Goal: Transaction & Acquisition: Book appointment/travel/reservation

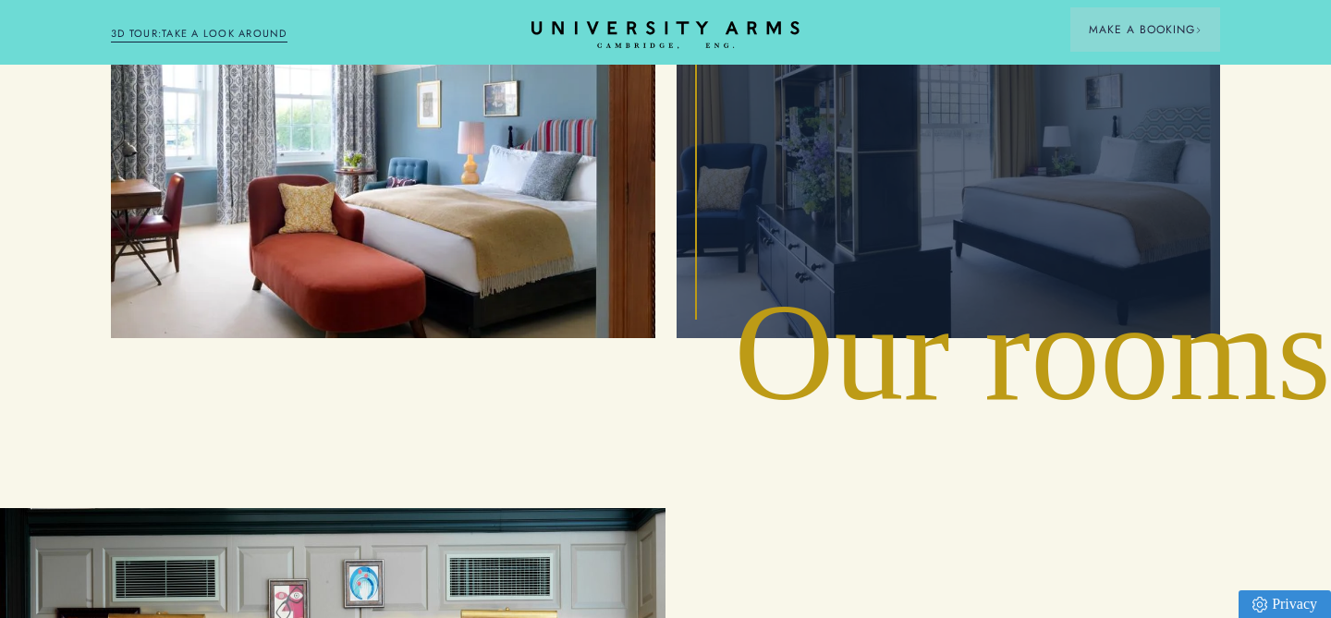
scroll to position [2455, 0]
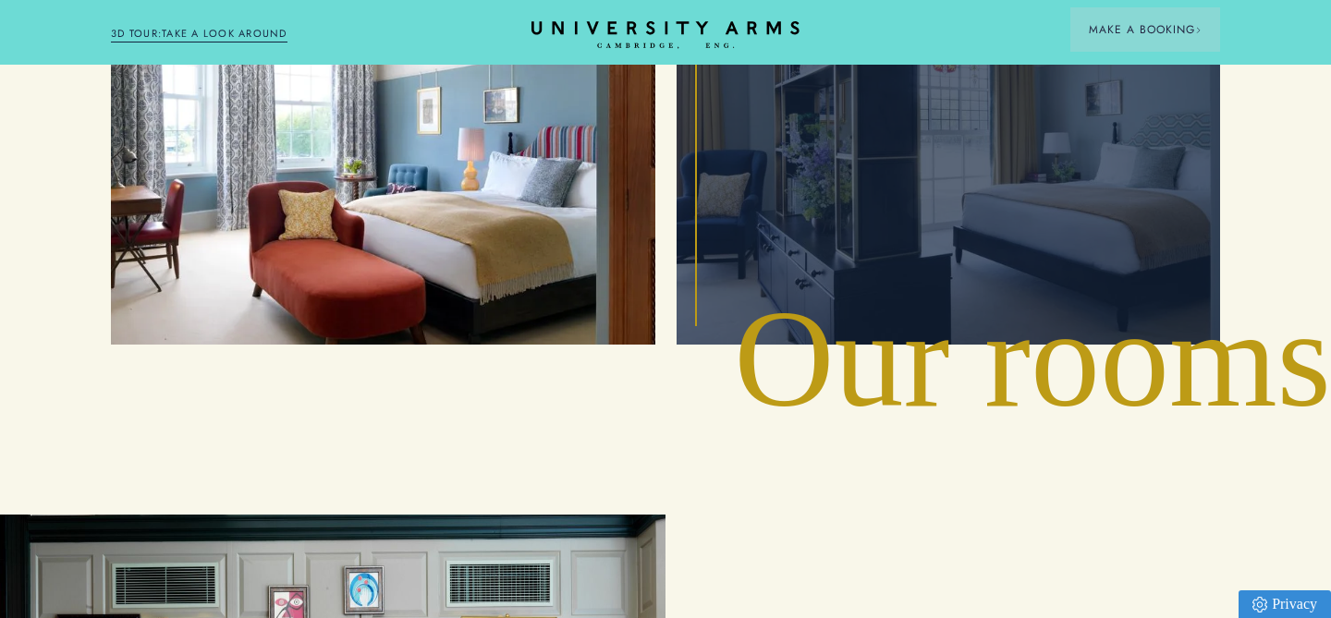
click at [1051, 178] on div "Suites" at bounding box center [949, 141] width 502 height 365
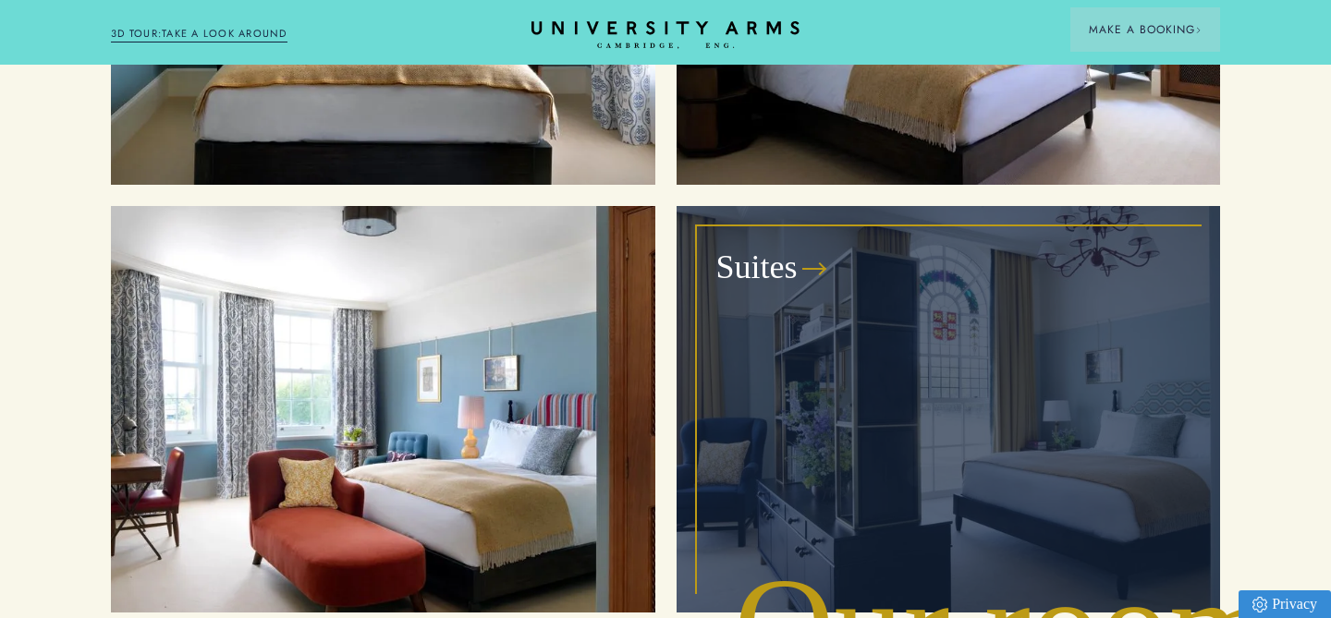
scroll to position [2165, 0]
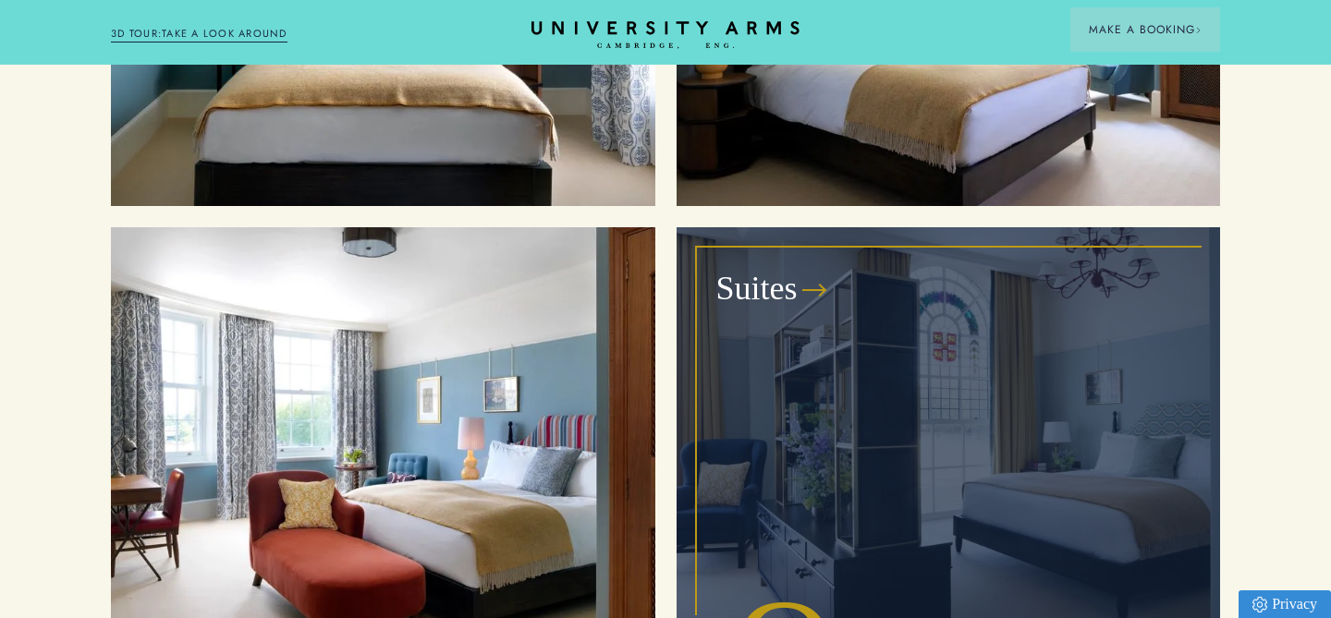
click at [780, 267] on h3 "Suites" at bounding box center [756, 289] width 81 height 44
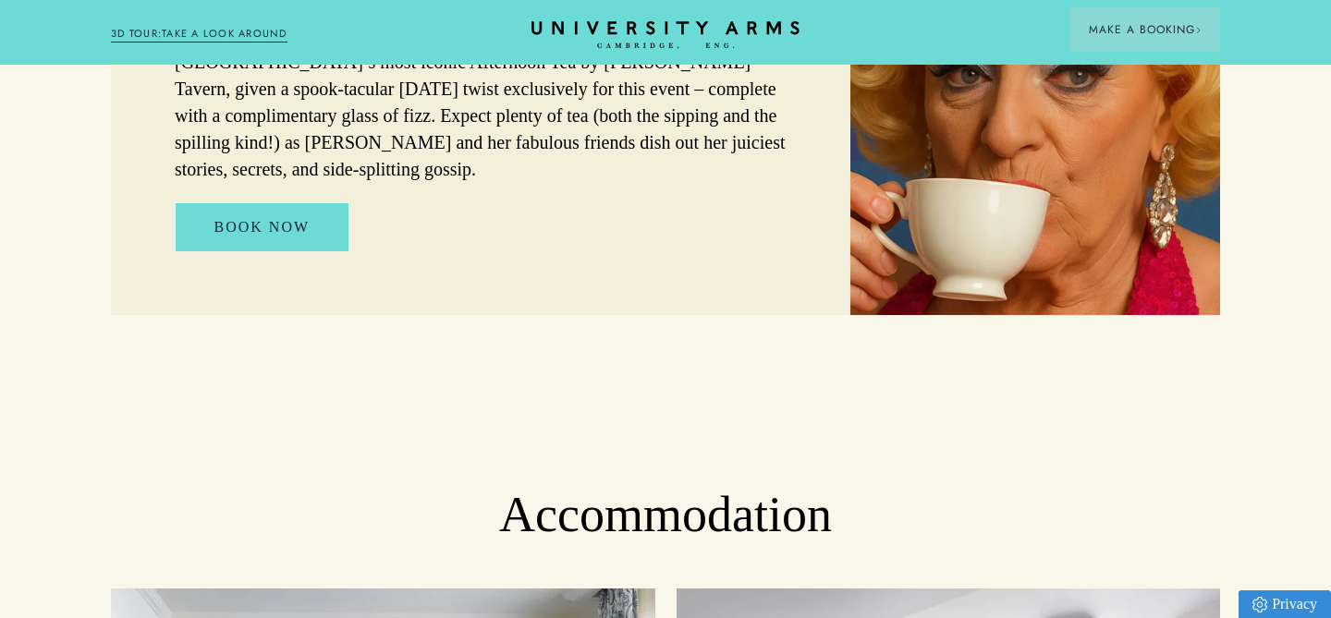
scroll to position [0, 0]
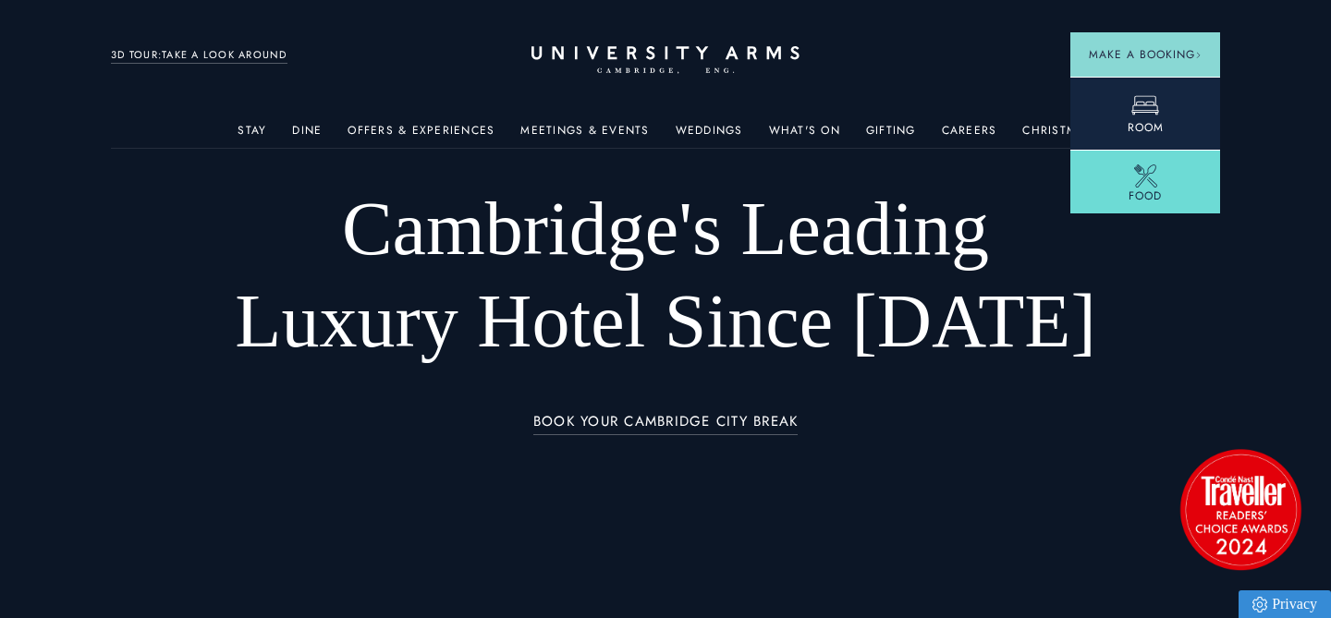
click at [1117, 106] on link "Room" at bounding box center [1146, 113] width 150 height 73
click at [1148, 114] on icon at bounding box center [1146, 106] width 28 height 28
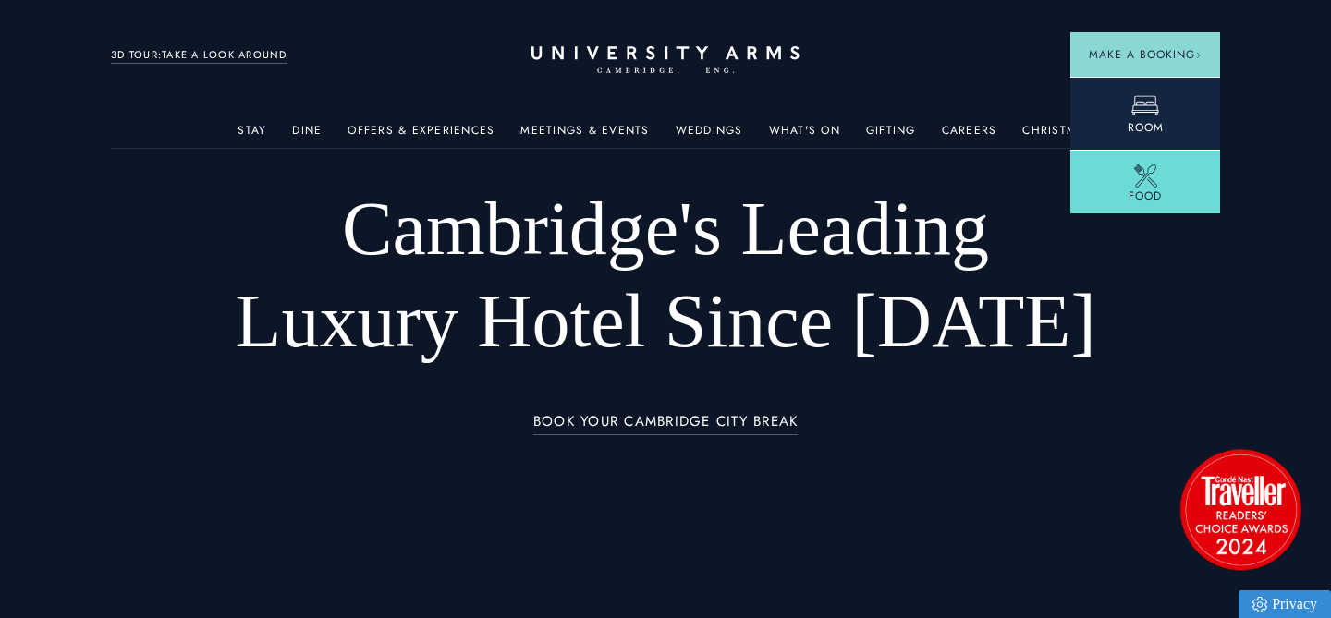
click at [1148, 114] on icon at bounding box center [1146, 106] width 28 height 28
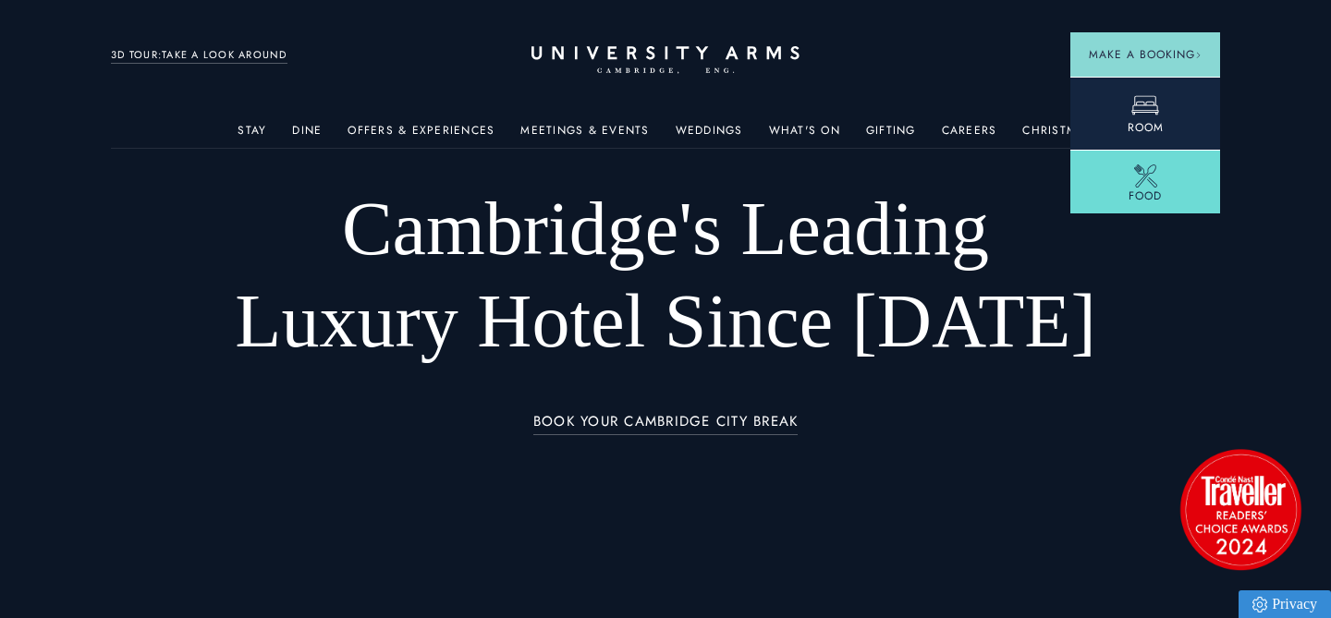
click at [1148, 114] on icon at bounding box center [1146, 106] width 28 height 28
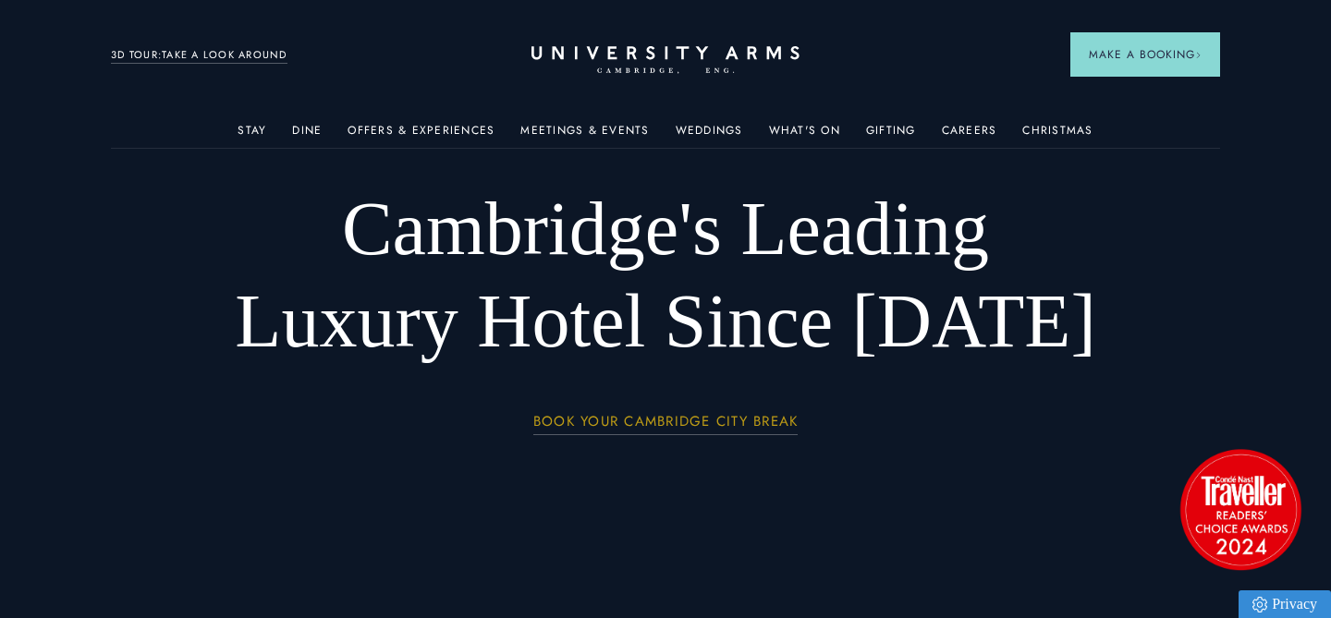
click at [720, 422] on link "BOOK YOUR CAMBRIDGE CITY BREAK" at bounding box center [665, 424] width 265 height 21
click at [1159, 335] on div "Cambridge's Leading Luxury Hotel Since [DATE] BOOK YOUR CAMBRIDGE CITY BREAK" at bounding box center [665, 309] width 1109 height 422
click at [311, 131] on link "Dine" at bounding box center [307, 136] width 30 height 24
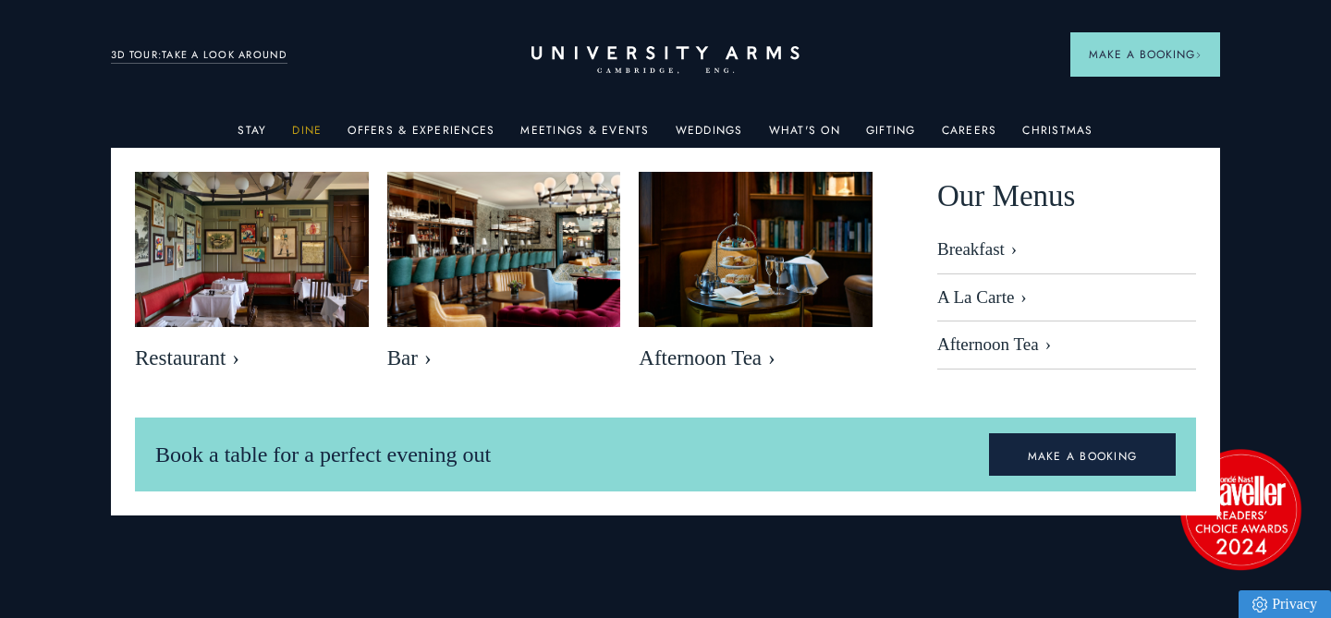
click at [313, 129] on link "Dine" at bounding box center [307, 136] width 30 height 24
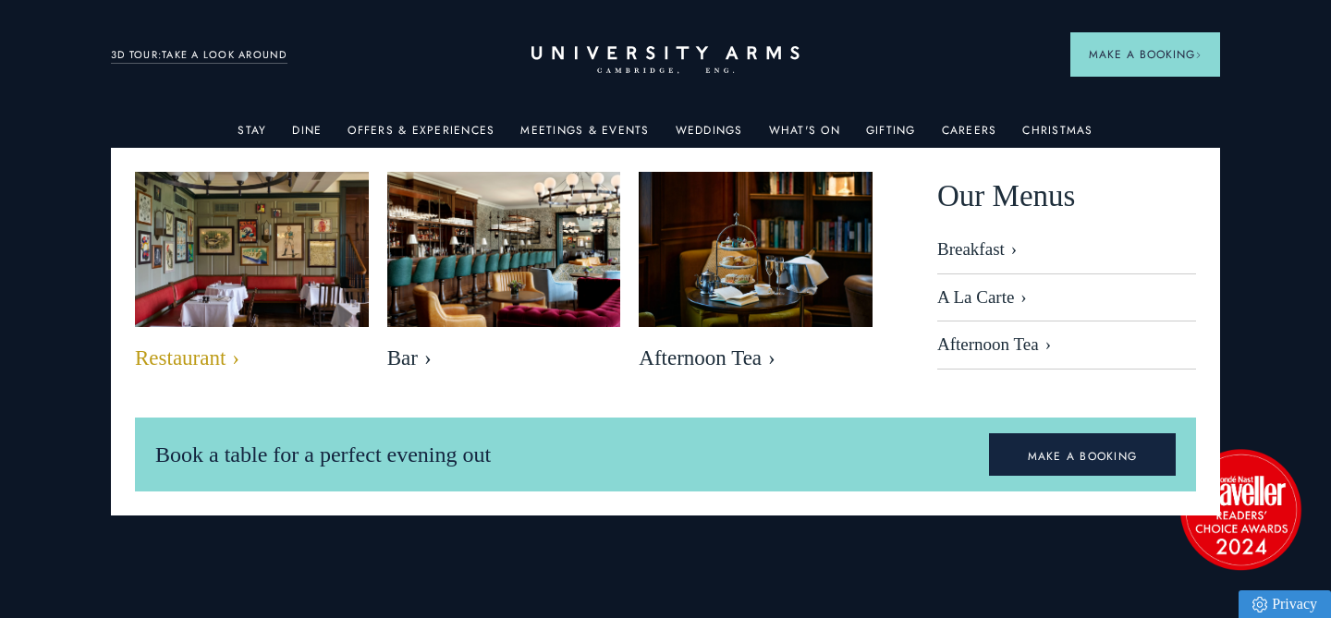
click at [322, 228] on img at bounding box center [251, 249] width 269 height 179
click at [225, 357] on span "Restaurant" at bounding box center [252, 359] width 234 height 26
click at [205, 358] on span "Restaurant" at bounding box center [252, 359] width 234 height 26
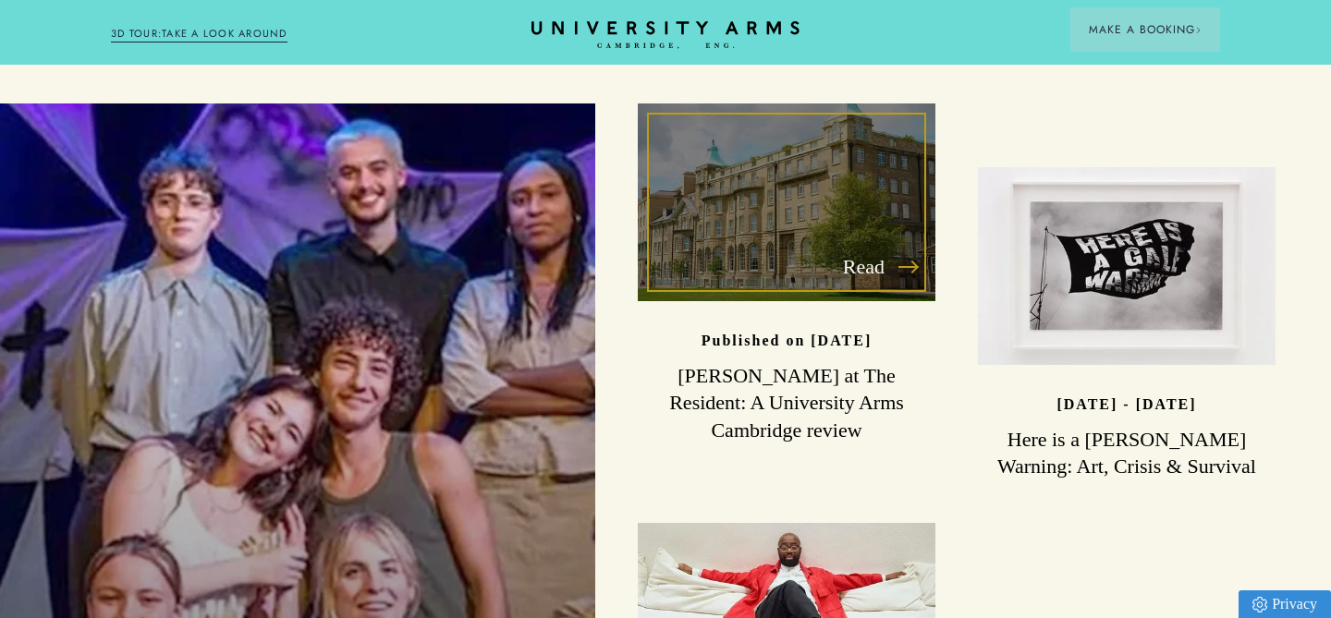
scroll to position [4673, 0]
